Goal: Navigation & Orientation: Go to known website

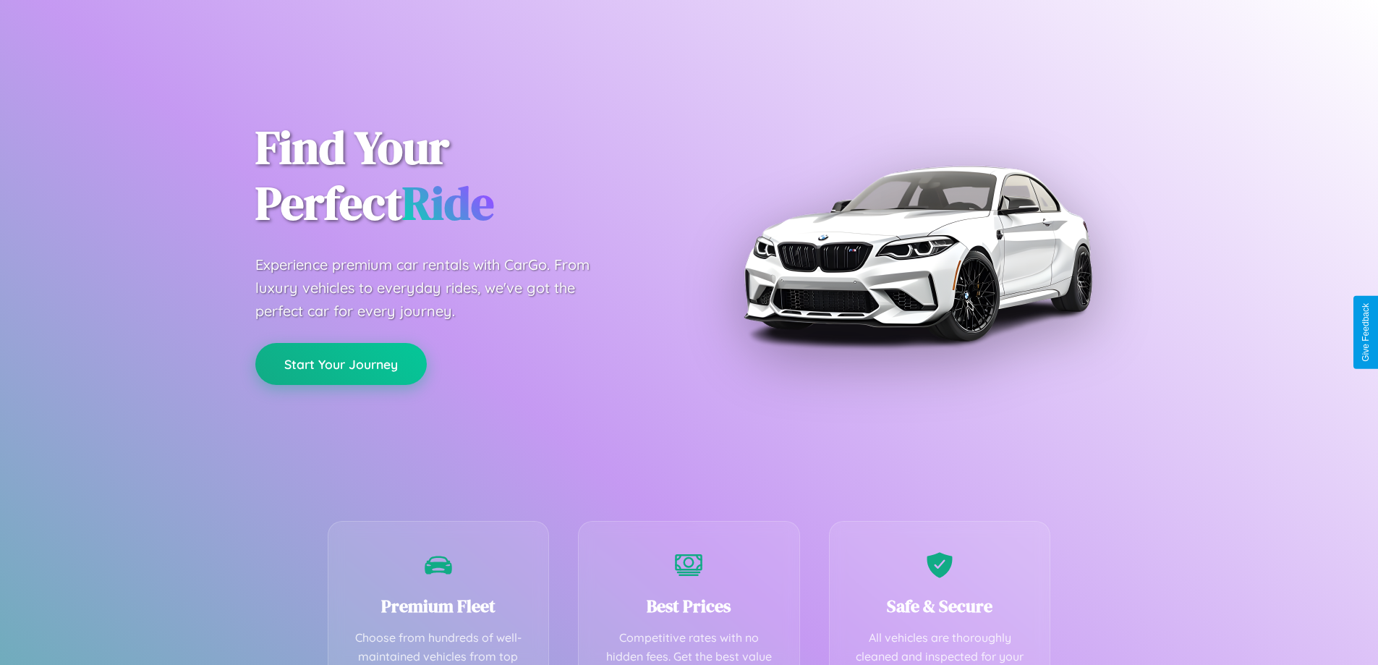
click at [341, 364] on button "Start Your Journey" at bounding box center [340, 364] width 171 height 42
click at [341, 363] on button "Start Your Journey" at bounding box center [340, 364] width 171 height 42
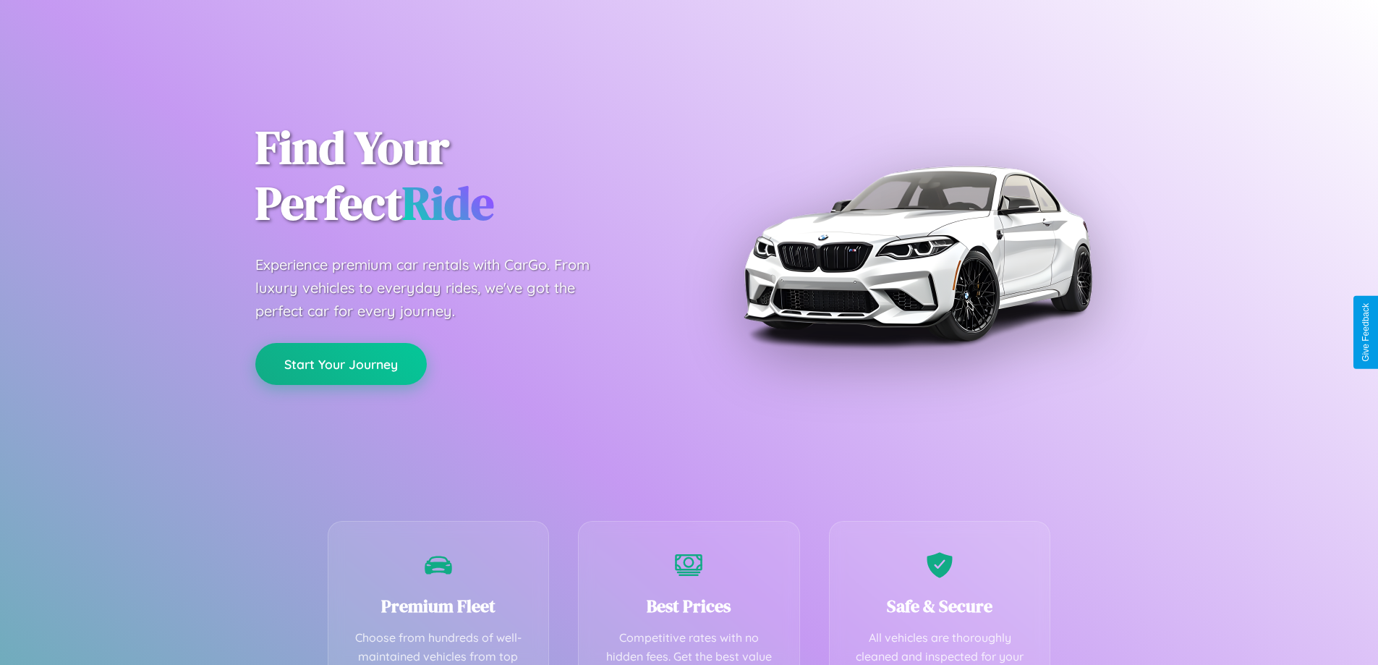
click at [341, 363] on button "Start Your Journey" at bounding box center [340, 364] width 171 height 42
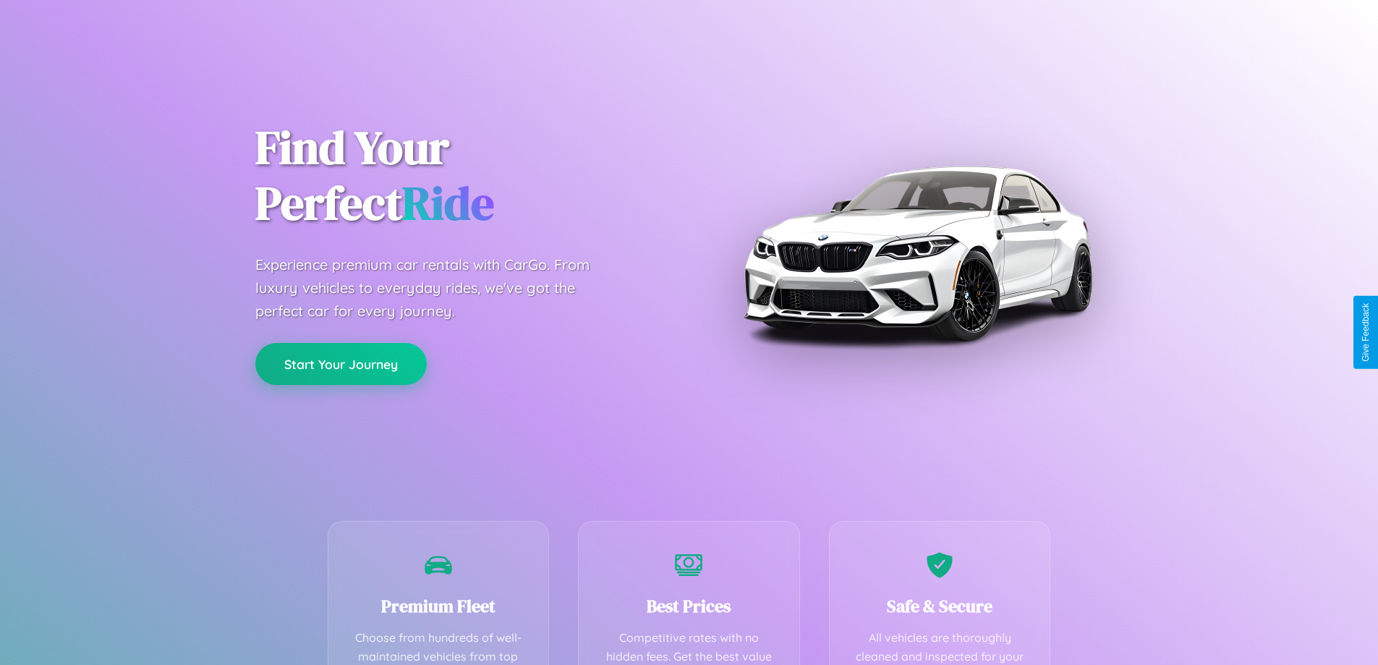
click at [341, 363] on button "Start Your Journey" at bounding box center [340, 364] width 171 height 42
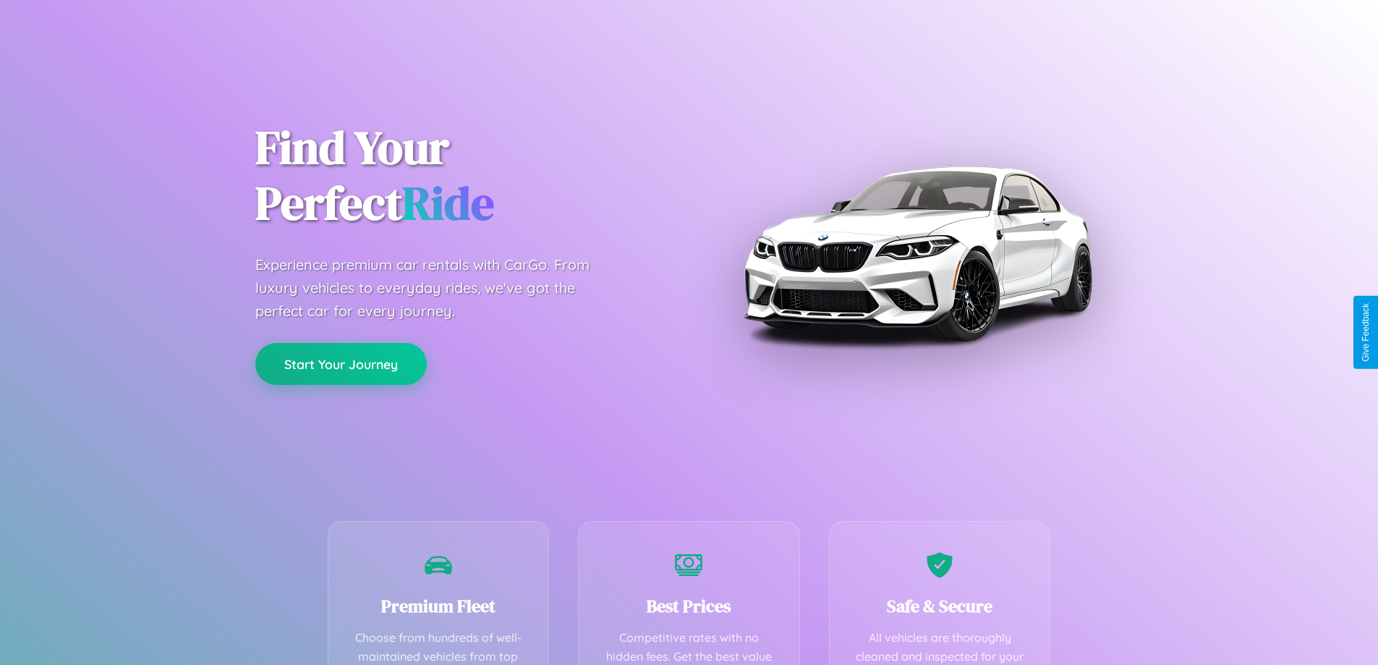
click at [341, 363] on button "Start Your Journey" at bounding box center [340, 364] width 171 height 42
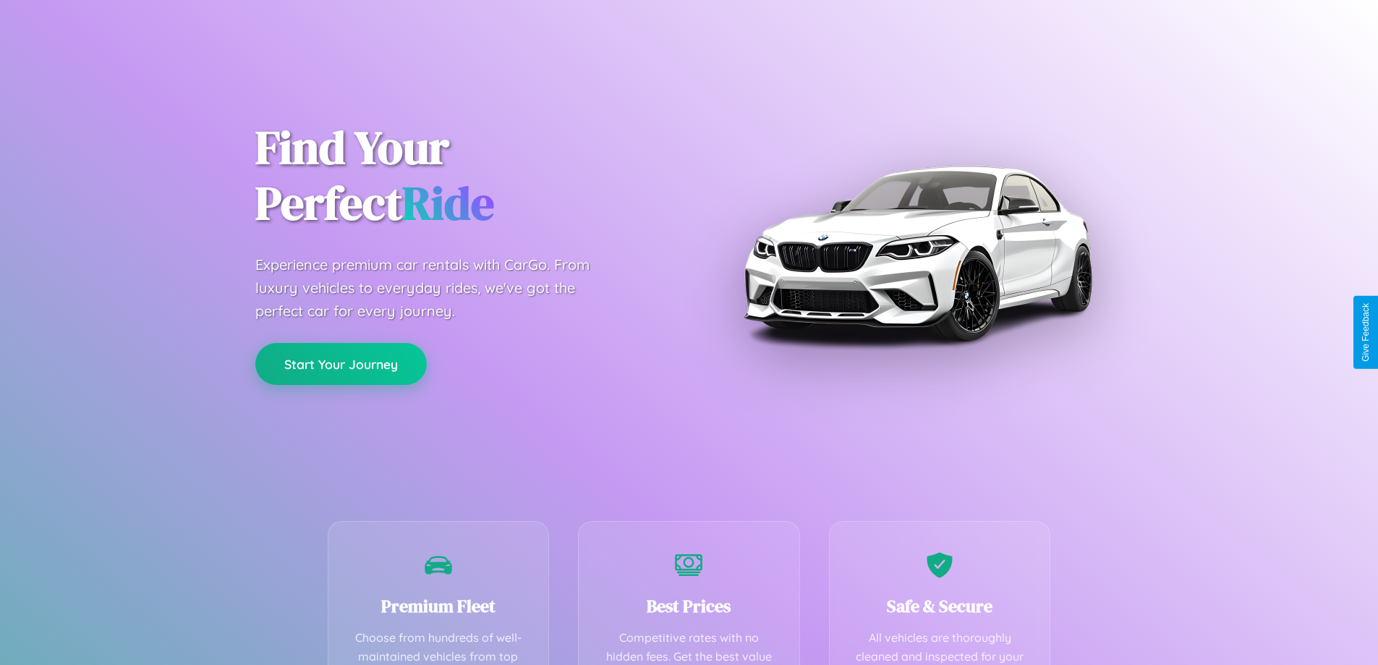
click at [341, 363] on button "Start Your Journey" at bounding box center [340, 364] width 171 height 42
